Goal: Task Accomplishment & Management: Manage account settings

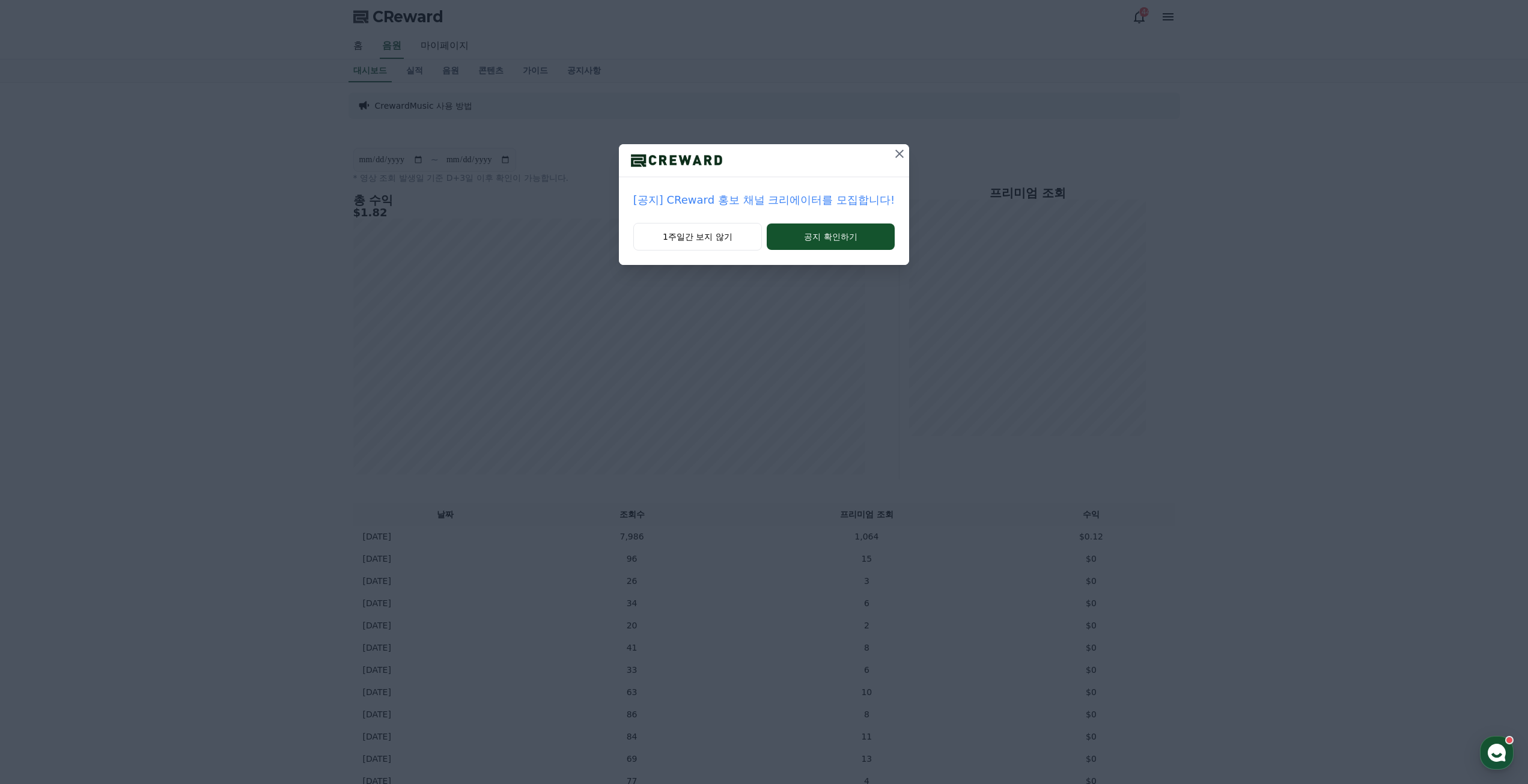
click at [898, 154] on icon at bounding box center [900, 154] width 14 height 14
click at [878, 158] on icon at bounding box center [875, 154] width 9 height 9
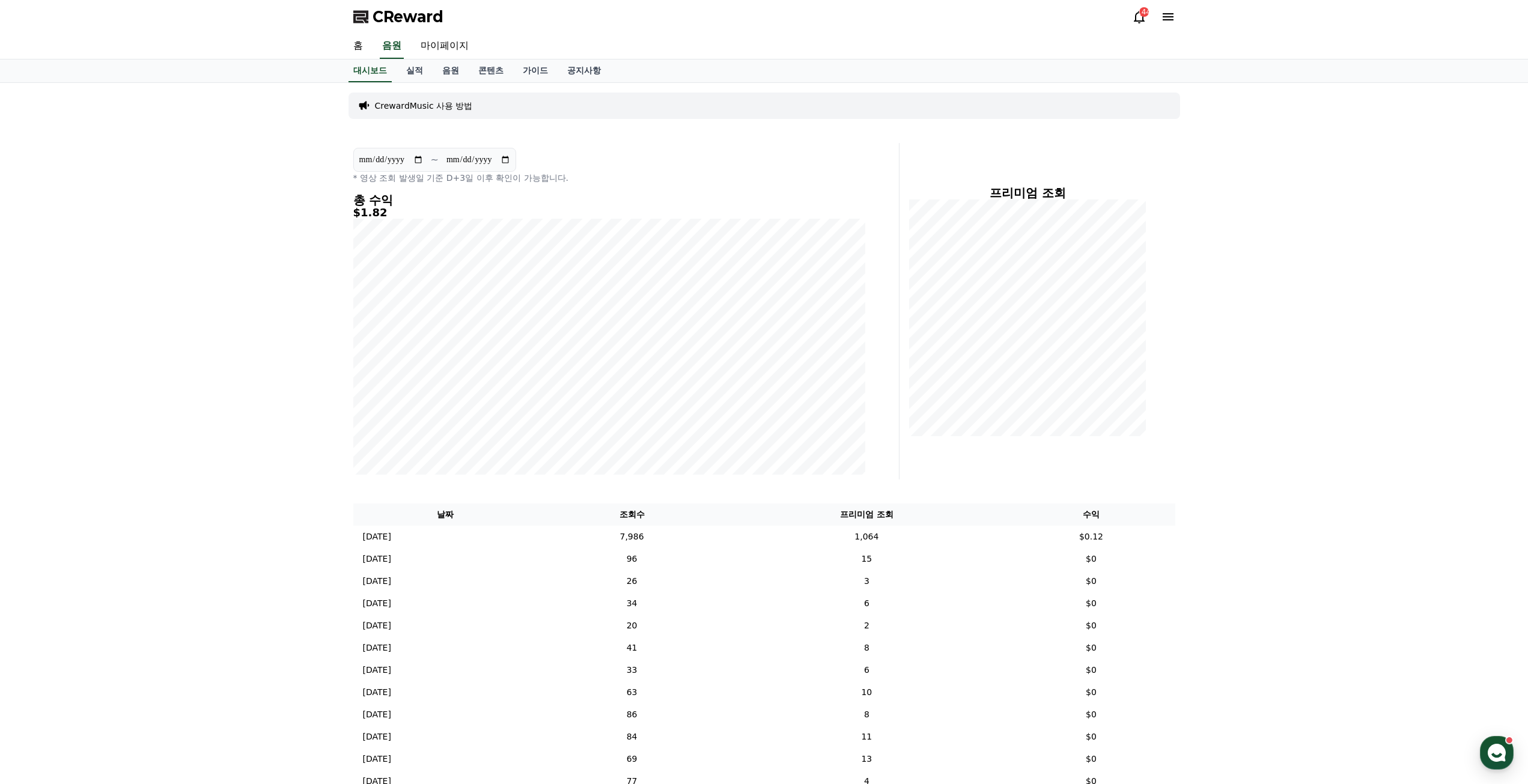
click at [1173, 16] on icon at bounding box center [1168, 17] width 14 height 14
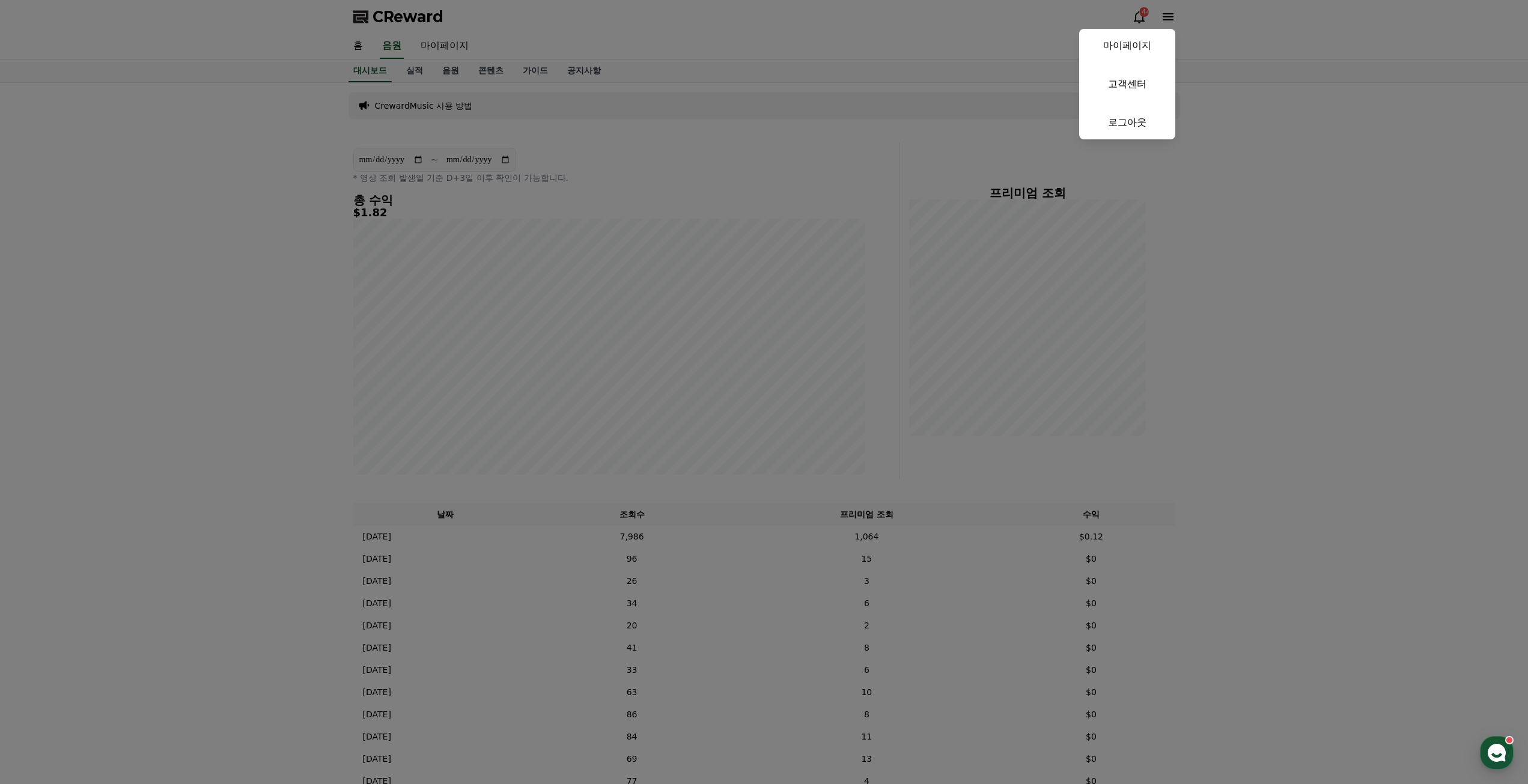
click at [1223, 202] on button "close" at bounding box center [764, 392] width 1528 height 784
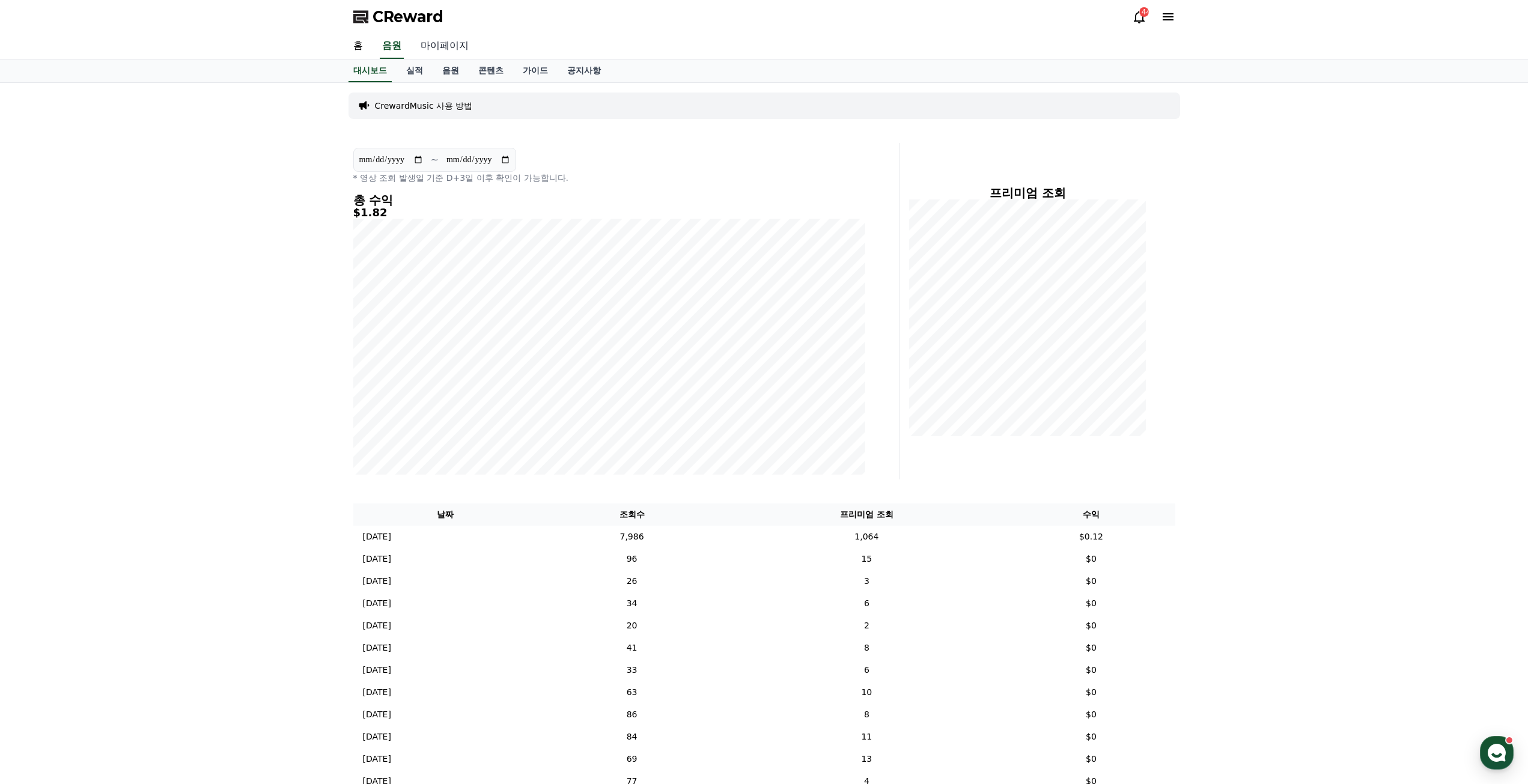
click at [444, 39] on link "마이페이지" at bounding box center [445, 46] width 67 height 25
select select "**********"
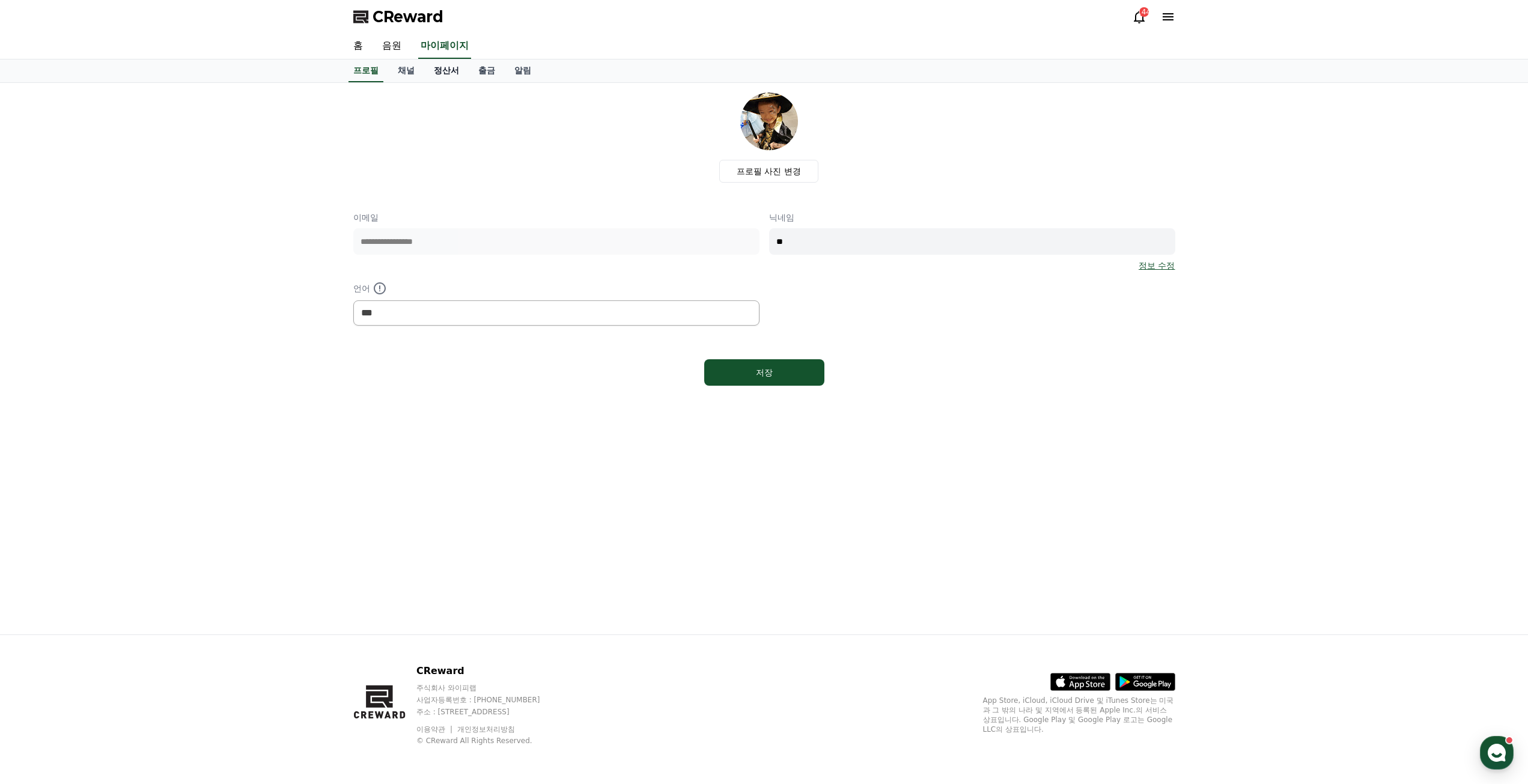
click at [448, 72] on link "정산서" at bounding box center [447, 71] width 45 height 23
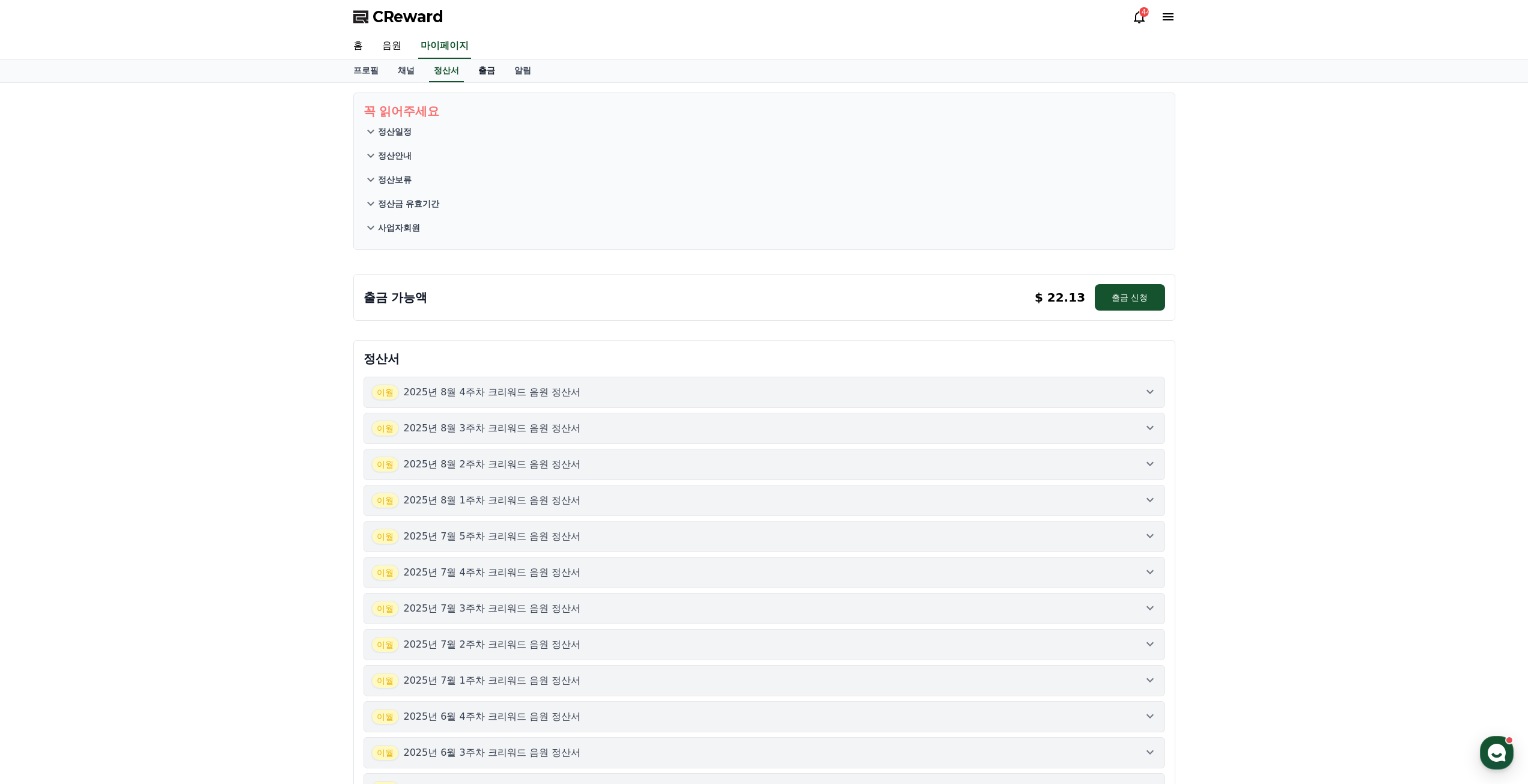
click at [500, 74] on link "출금" at bounding box center [487, 71] width 36 height 23
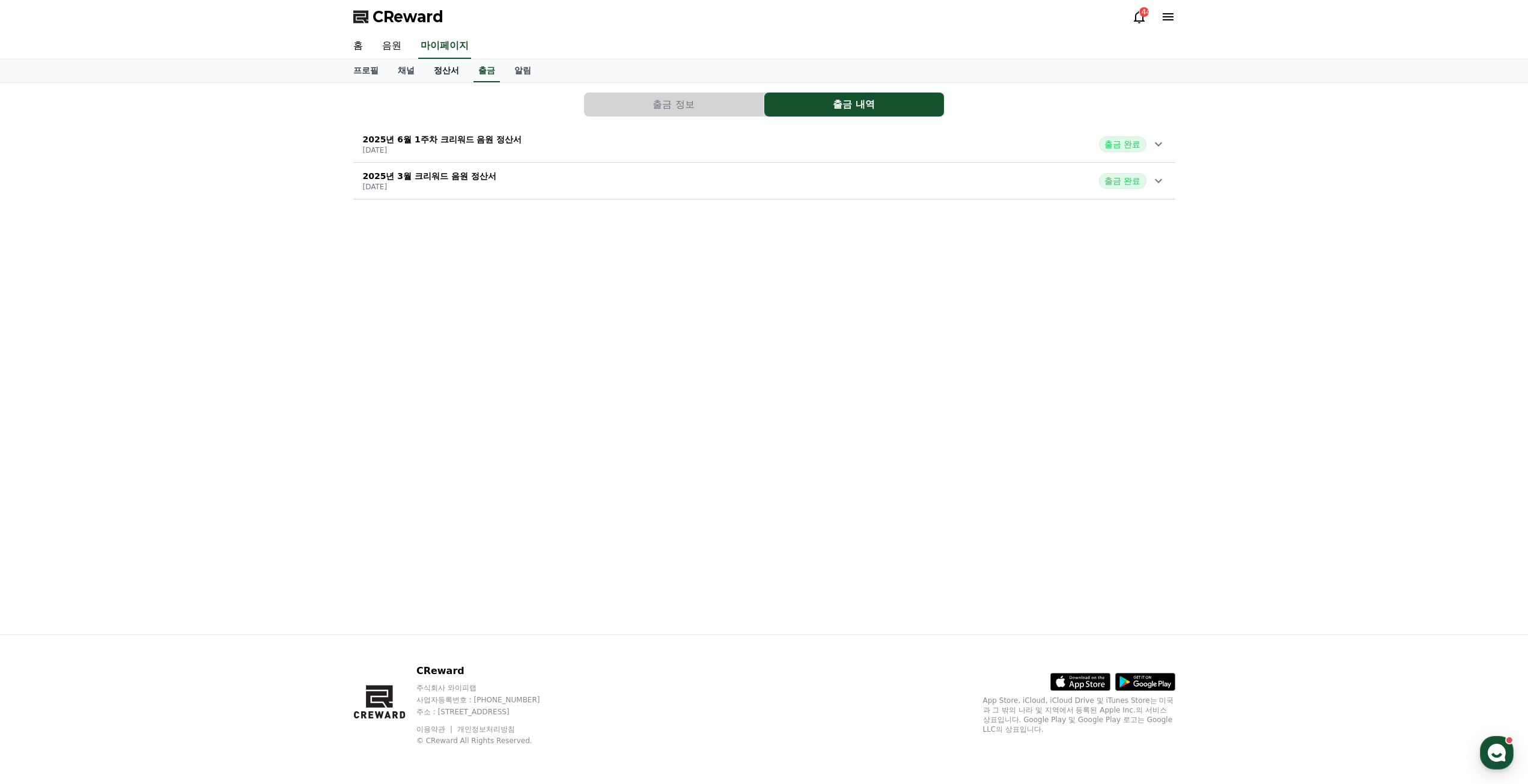
click at [448, 72] on link "정산서" at bounding box center [447, 71] width 45 height 23
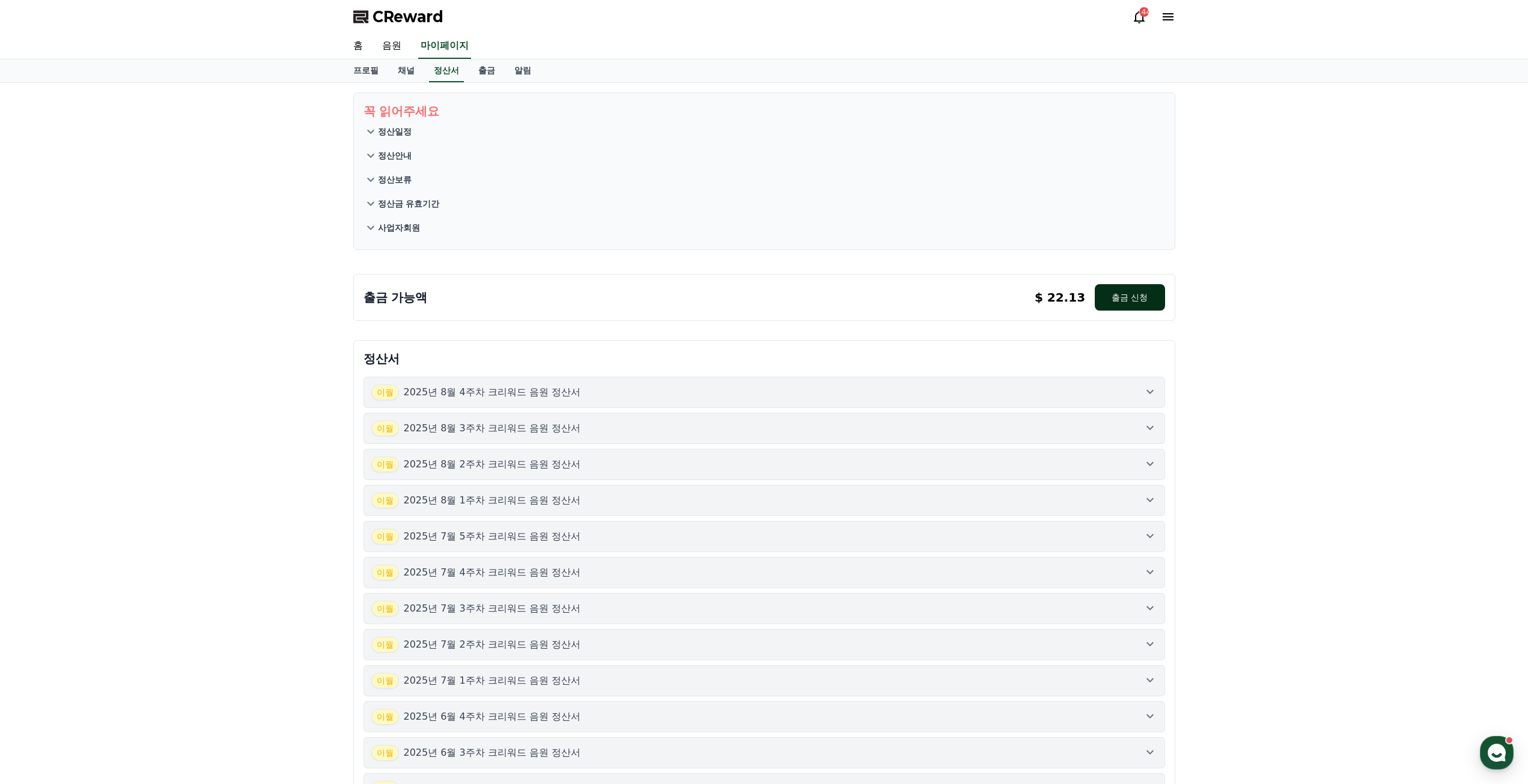
click at [1137, 307] on button "출금 신청" at bounding box center [1129, 297] width 70 height 26
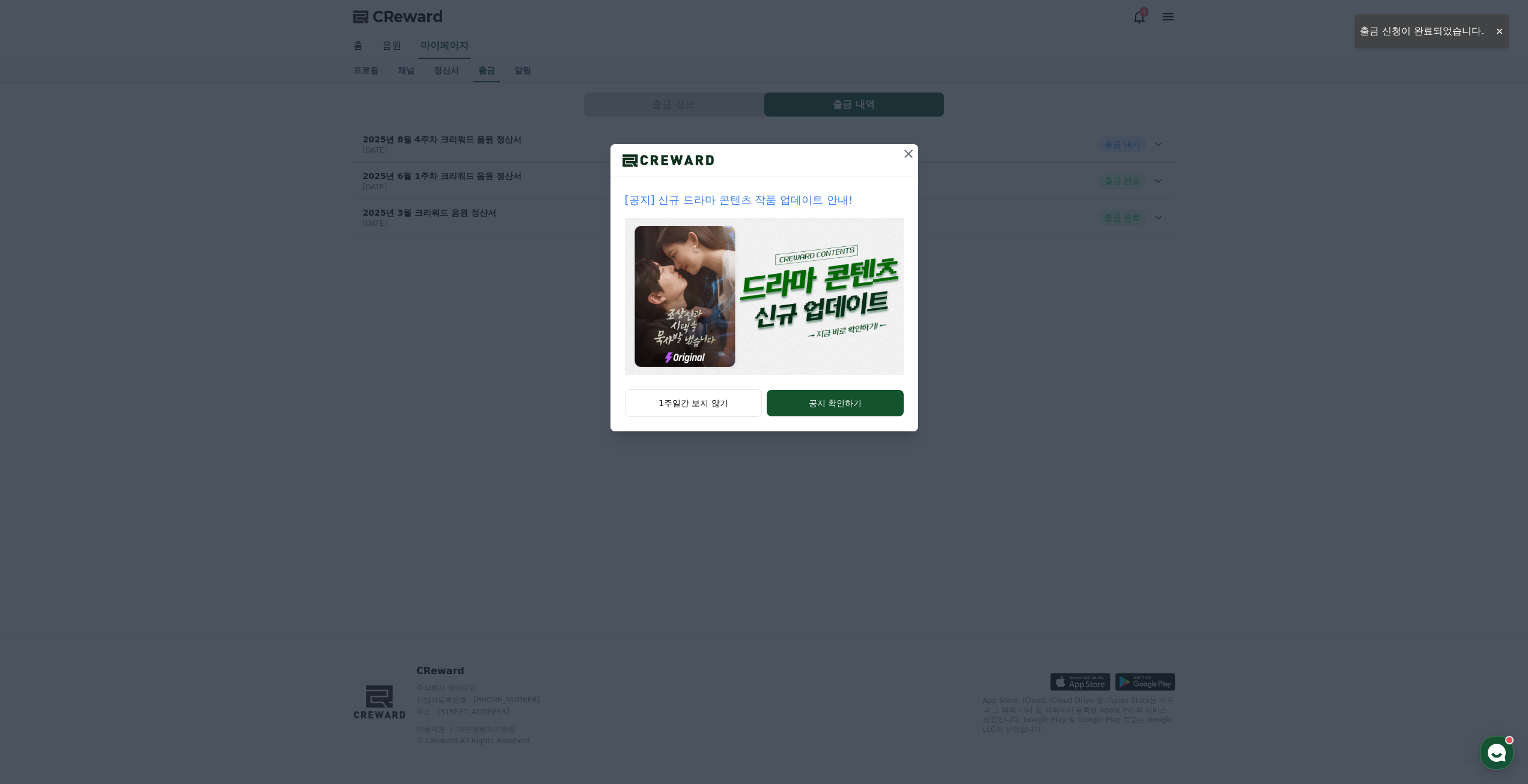
click at [907, 156] on icon at bounding box center [908, 154] width 14 height 14
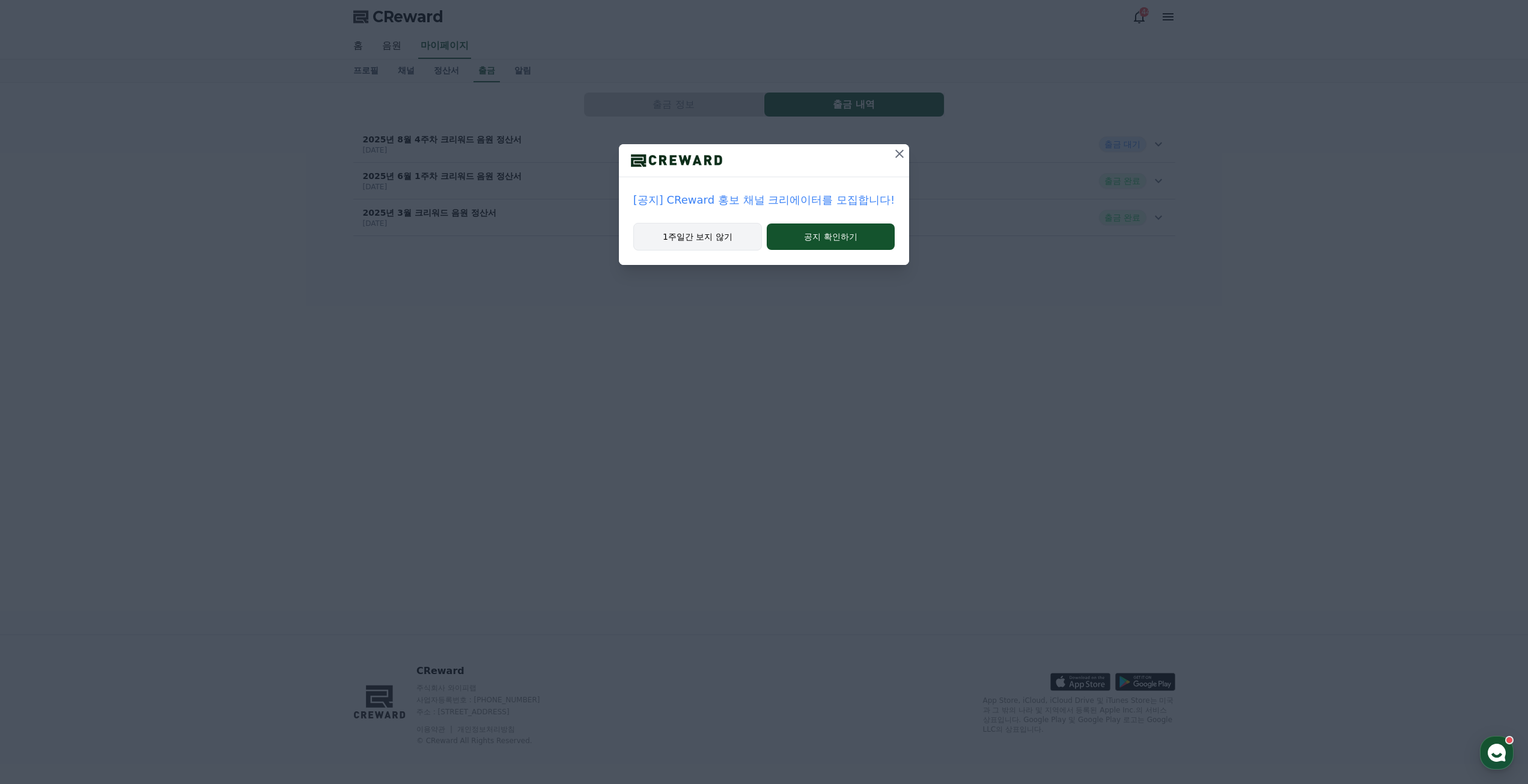
click at [737, 232] on button "1주일간 보지 않기" at bounding box center [697, 236] width 129 height 28
click at [873, 152] on icon at bounding box center [875, 154] width 14 height 14
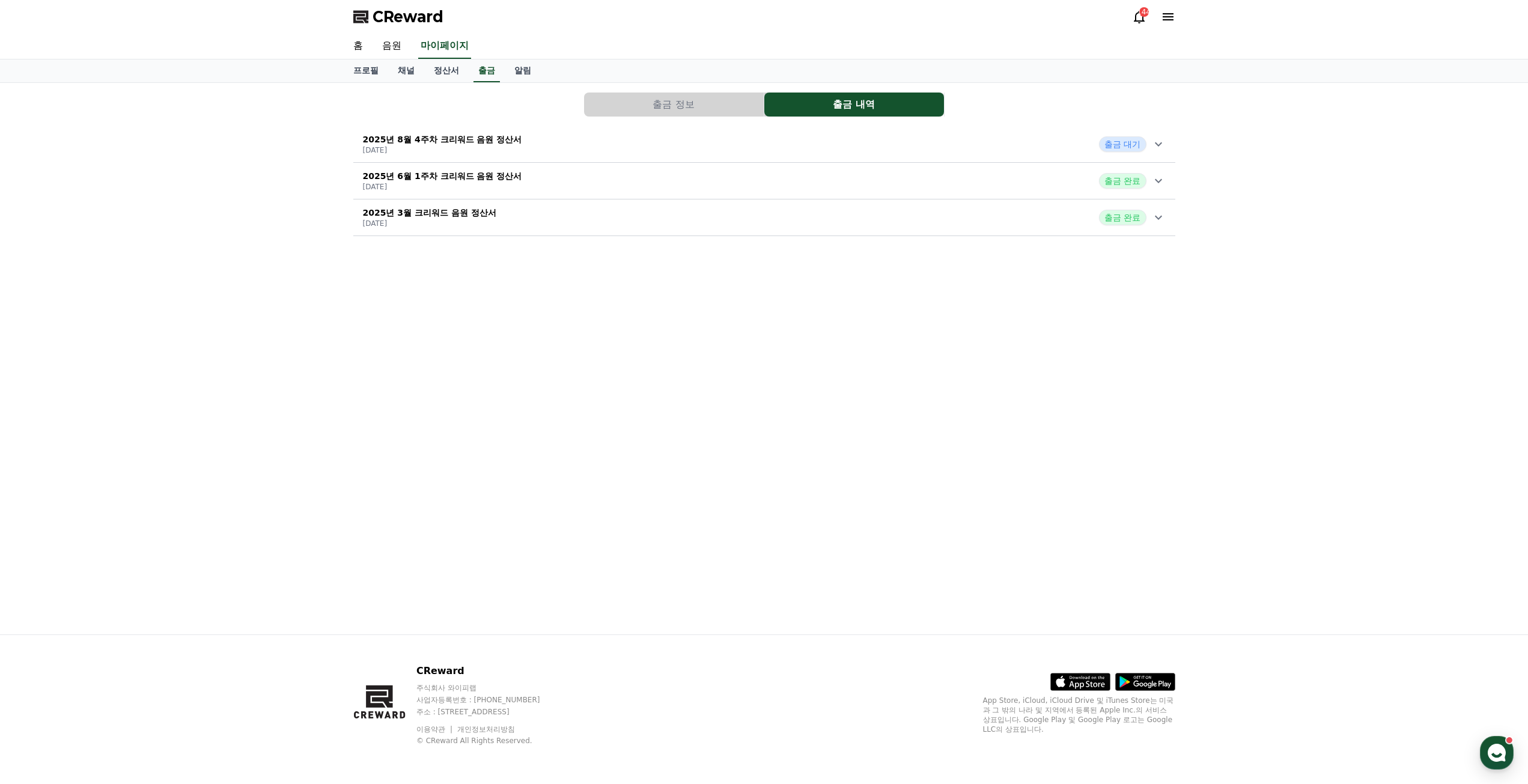
click at [1162, 139] on icon at bounding box center [1158, 144] width 14 height 14
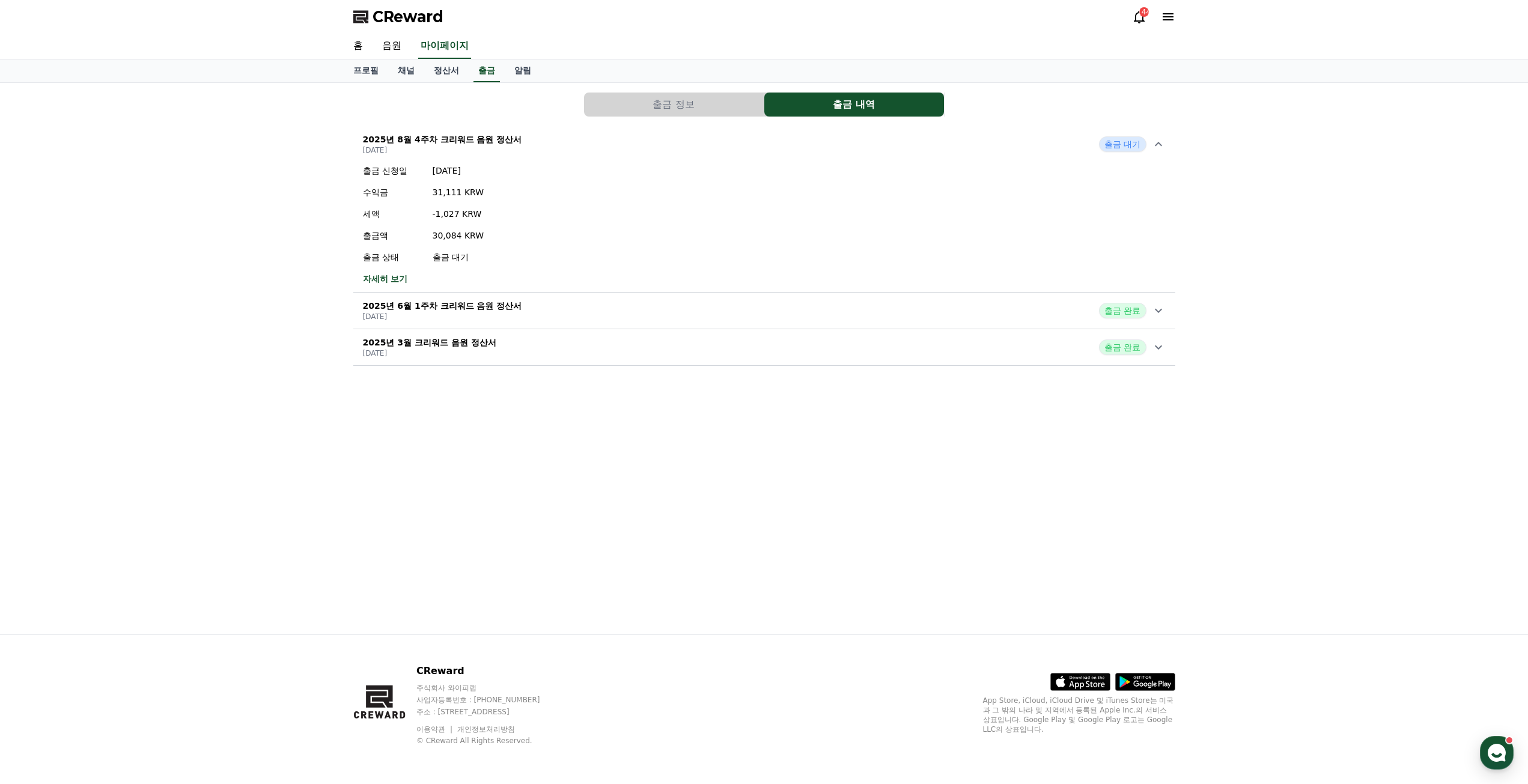
click at [505, 431] on div "출금 정보 출금 내역 2025년 8월 4주차 크리워드 음원 정산서 [DATE] 출금 대기 출금 신청일 [DATE] 수익금 31,111 KRW …" at bounding box center [764, 359] width 841 height 552
